Goal: Information Seeking & Learning: Learn about a topic

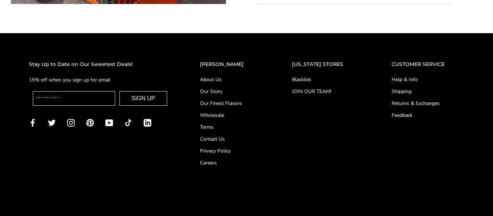
scroll to position [574, 0]
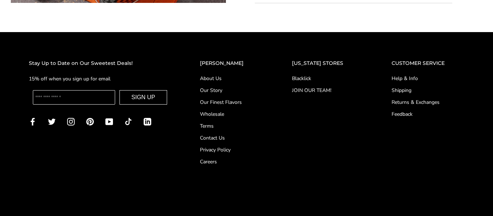
click at [231, 77] on link "About Us" at bounding box center [231, 79] width 63 height 8
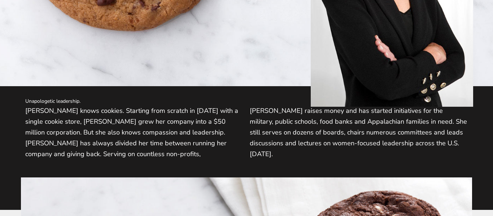
scroll to position [357, 0]
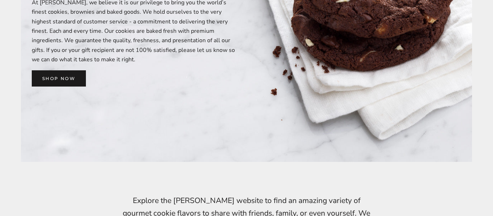
click at [281, 178] on div "C. KRUEGER’S A lifetime love of baking brought us back to the kitchen to create…" at bounding box center [246, 41] width 493 height 1137
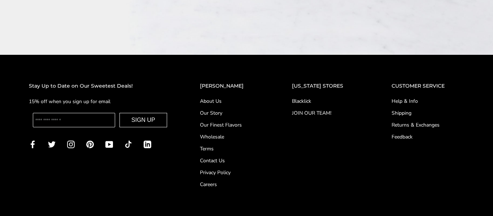
scroll to position [1180, 0]
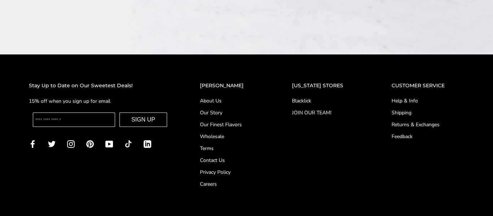
click at [237, 109] on link "Our Story" at bounding box center [231, 113] width 63 height 8
